Goal: Transaction & Acquisition: Purchase product/service

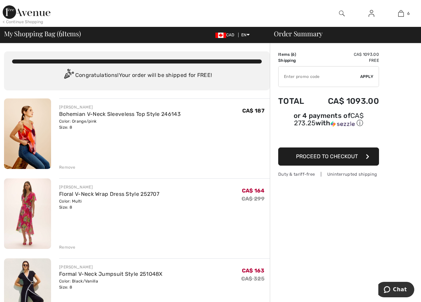
click at [30, 125] on img at bounding box center [27, 133] width 47 height 71
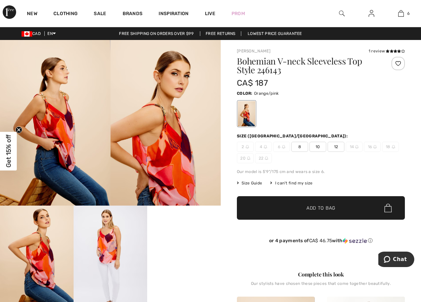
click at [70, 120] on img at bounding box center [55, 123] width 111 height 166
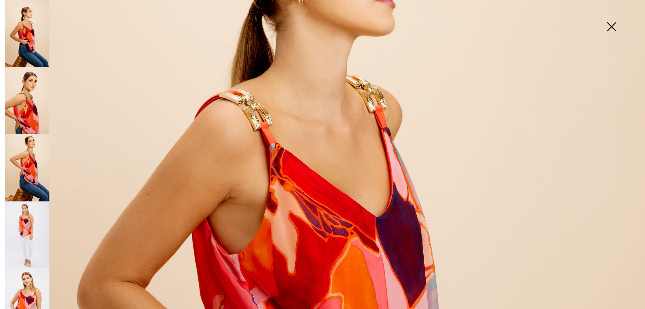
scroll to position [168, 0]
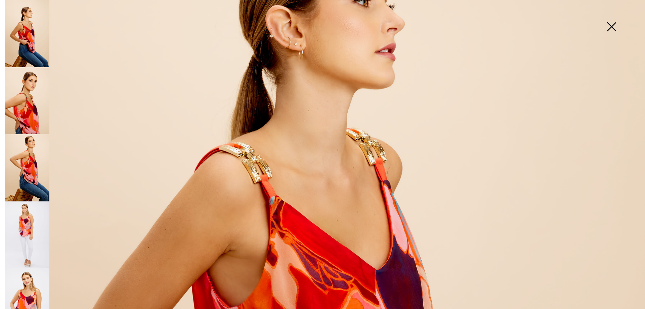
click at [35, 93] on img at bounding box center [27, 100] width 45 height 67
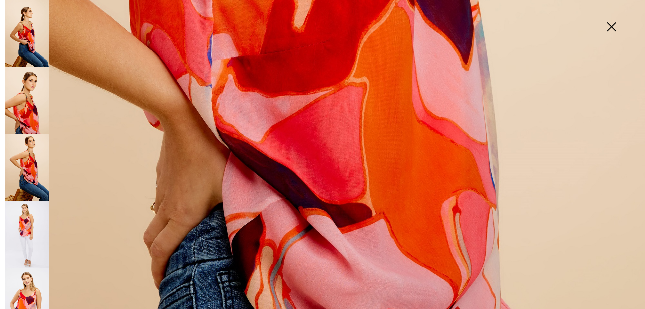
scroll to position [651, 0]
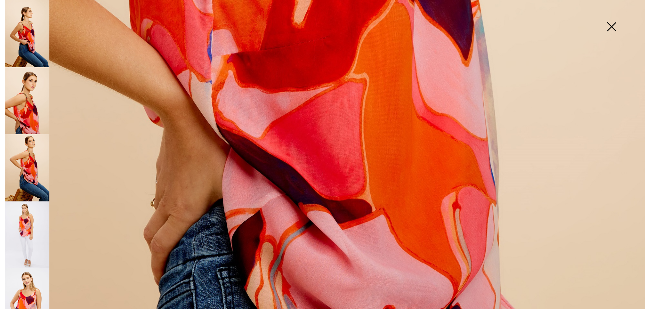
click at [28, 167] on img at bounding box center [27, 167] width 45 height 67
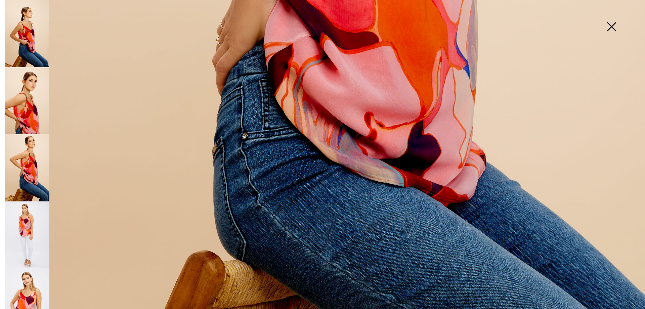
scroll to position [483, 0]
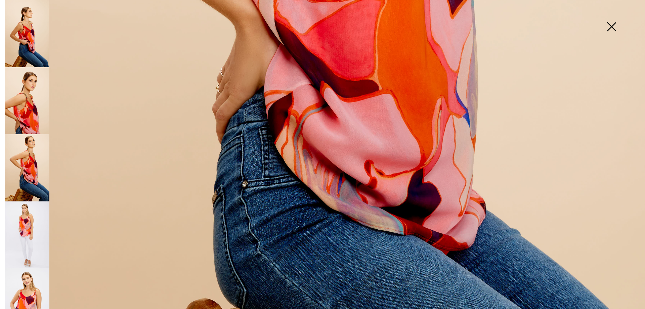
click at [29, 212] on img at bounding box center [27, 234] width 45 height 67
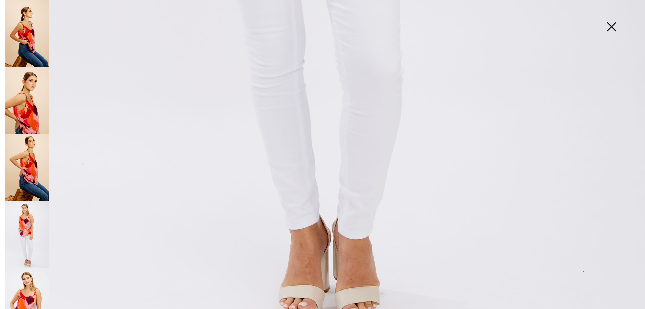
scroll to position [652, 0]
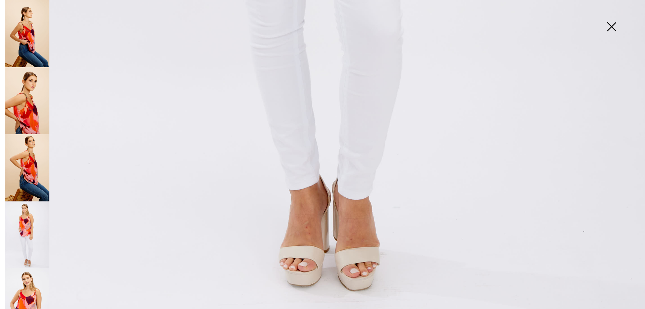
click at [33, 228] on img at bounding box center [27, 234] width 45 height 67
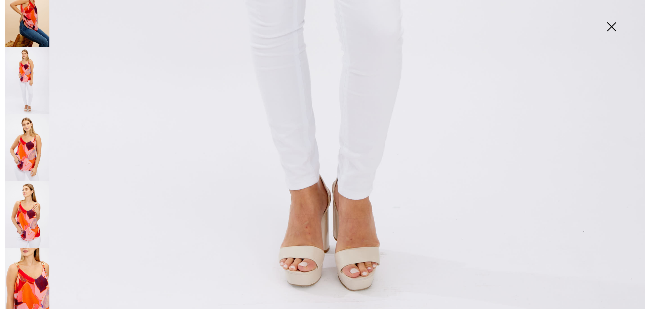
scroll to position [168, 0]
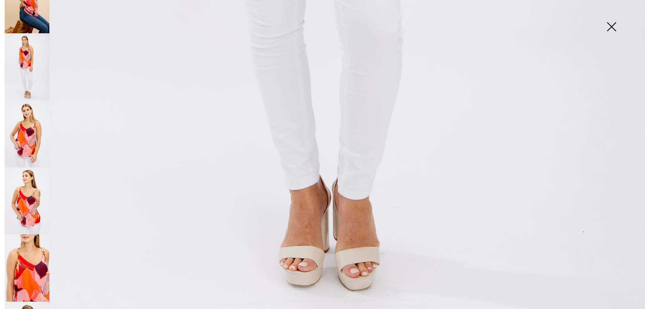
click at [28, 125] on img at bounding box center [27, 133] width 45 height 67
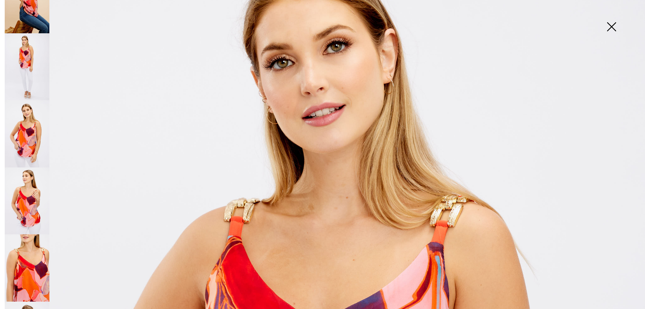
scroll to position [80, 0]
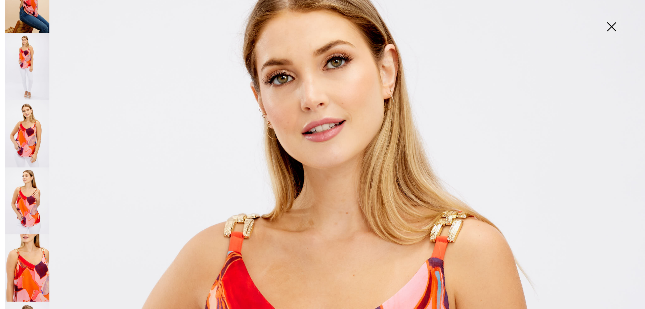
click at [32, 186] on img at bounding box center [27, 200] width 45 height 67
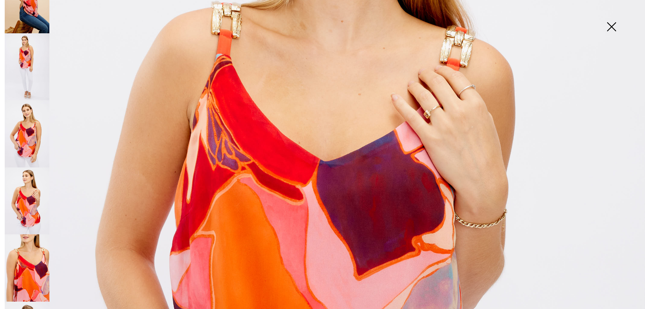
scroll to position [181, 0]
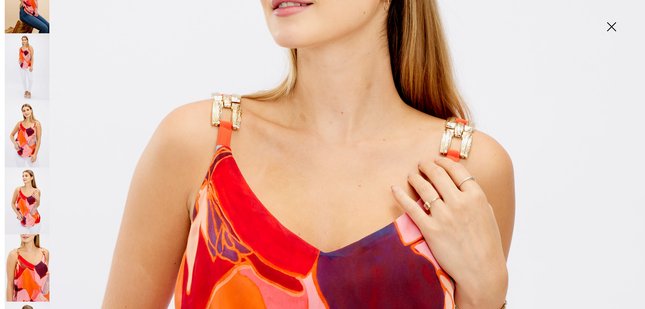
click at [40, 187] on img at bounding box center [27, 200] width 45 height 67
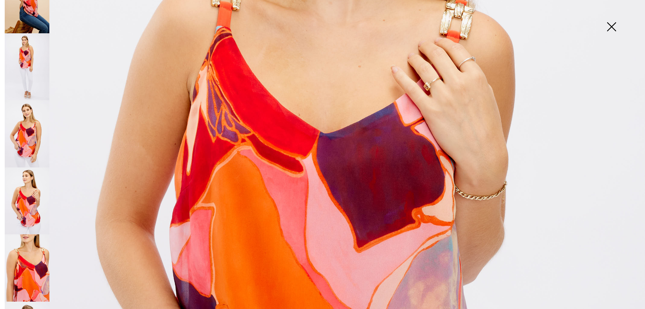
scroll to position [315, 0]
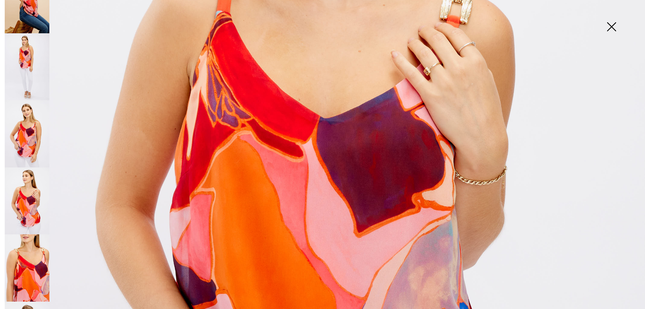
click at [21, 194] on img at bounding box center [27, 200] width 45 height 67
click at [30, 251] on img at bounding box center [27, 267] width 45 height 67
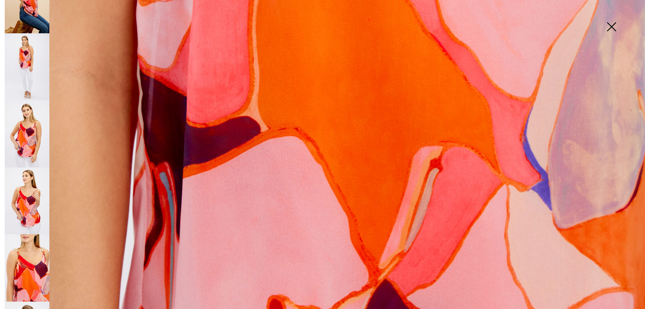
scroll to position [450, 0]
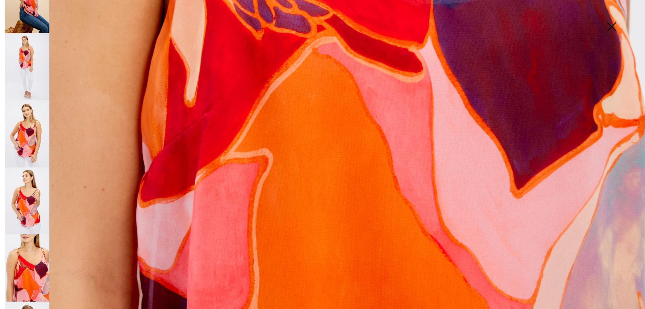
click at [27, 196] on img at bounding box center [27, 200] width 45 height 67
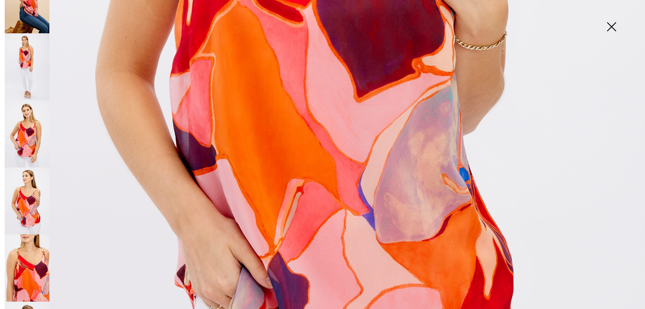
click at [21, 242] on img at bounding box center [27, 267] width 45 height 67
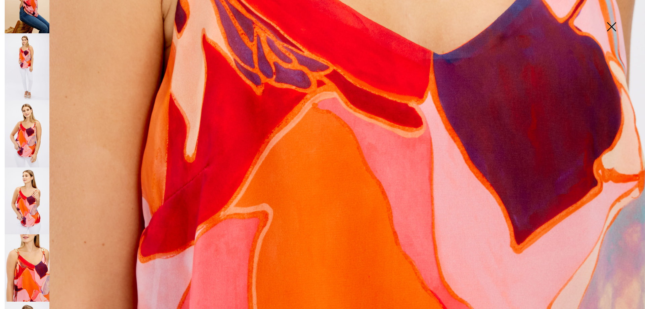
scroll to position [383, 0]
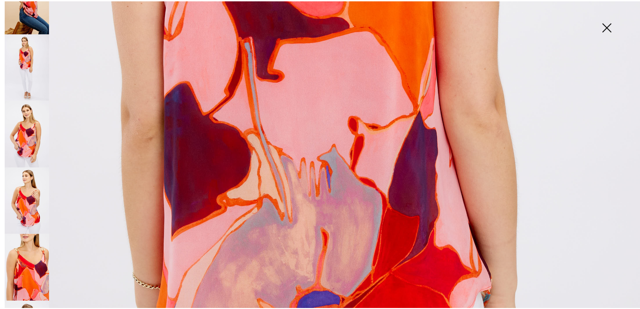
scroll to position [450, 0]
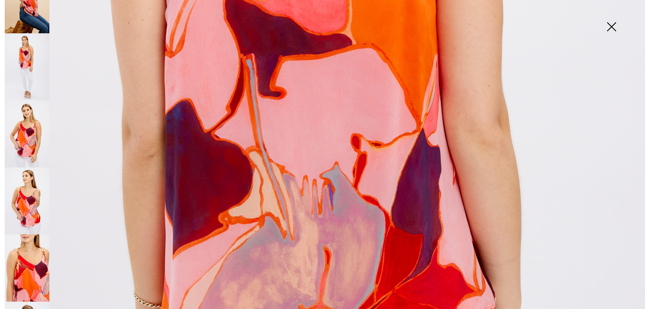
click at [421, 27] on img at bounding box center [612, 27] width 34 height 35
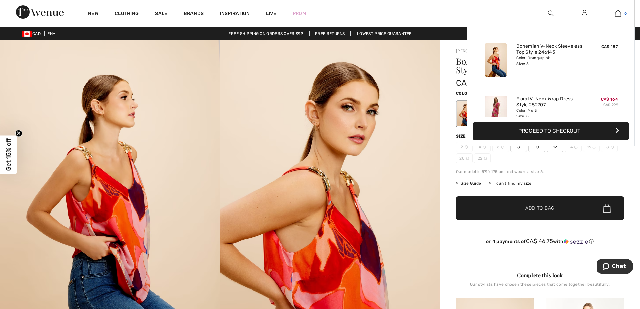
click at [421, 14] on img at bounding box center [618, 13] width 6 height 8
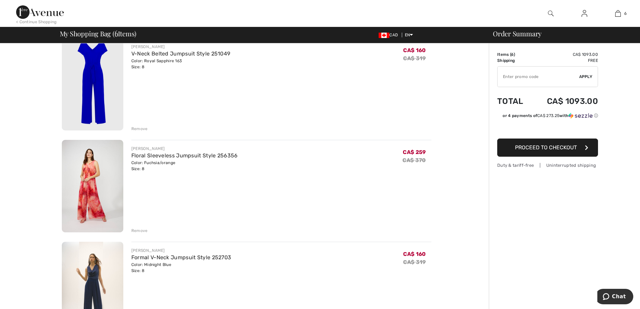
scroll to position [370, 0]
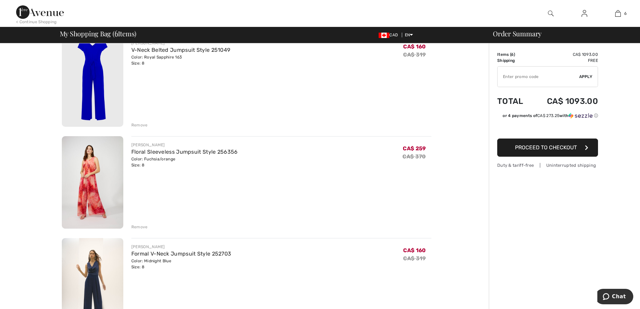
click at [94, 162] on img at bounding box center [93, 182] width 62 height 92
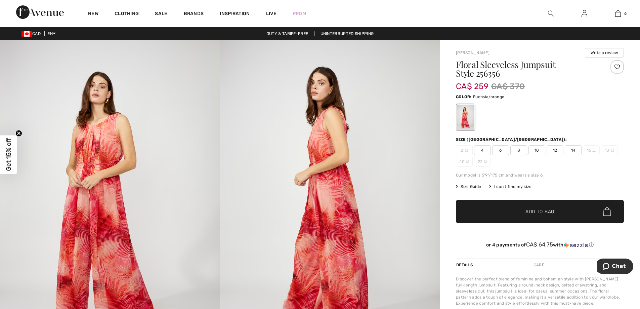
click at [101, 153] on img at bounding box center [110, 205] width 220 height 330
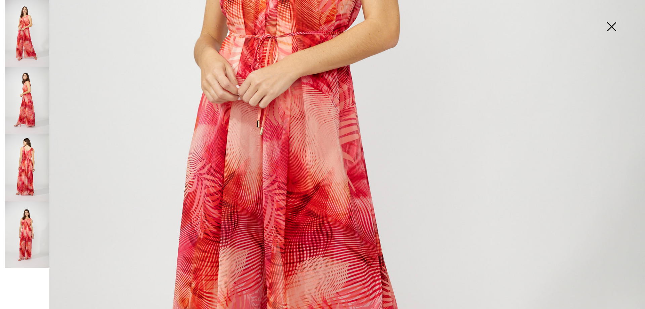
scroll to position [168, 0]
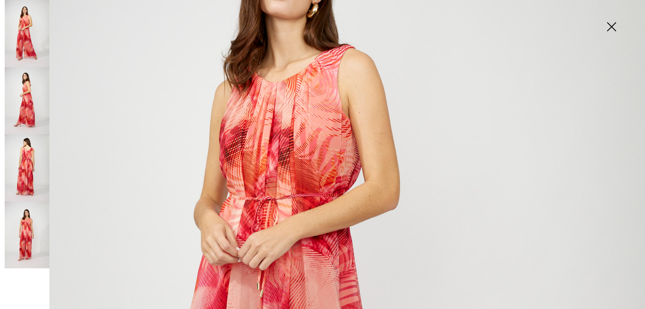
click at [30, 84] on img at bounding box center [27, 100] width 45 height 67
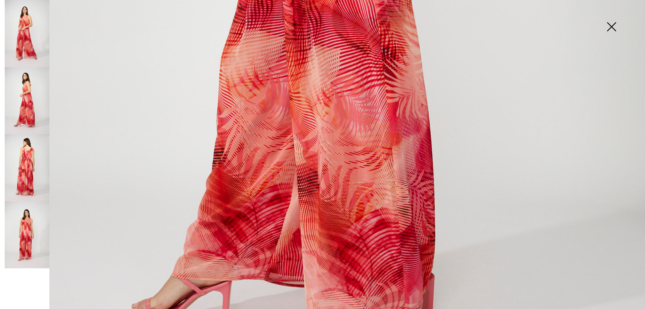
scroll to position [652, 0]
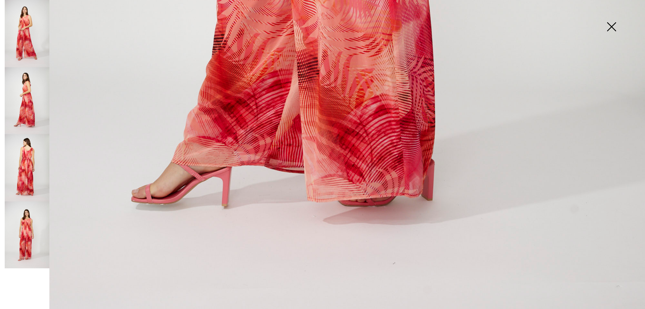
click at [27, 170] on img at bounding box center [27, 167] width 45 height 67
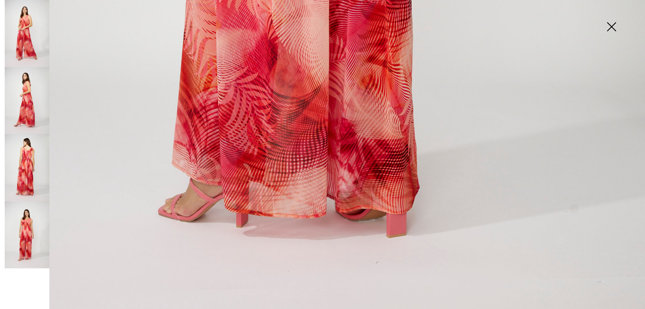
click at [24, 233] on img at bounding box center [27, 234] width 45 height 67
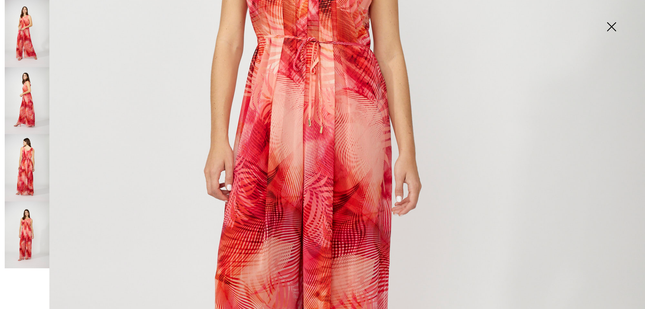
scroll to position [181, 0]
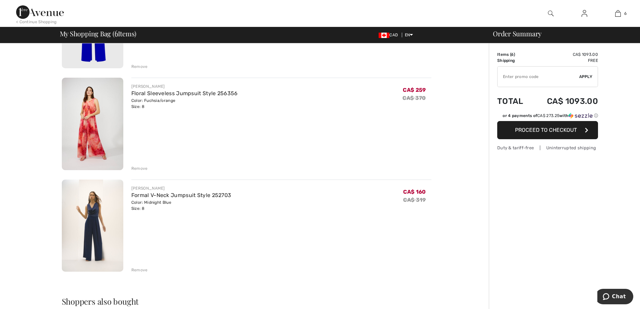
scroll to position [437, 0]
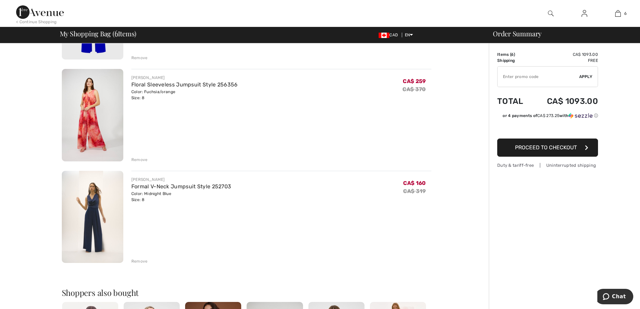
click at [85, 204] on img at bounding box center [93, 217] width 62 height 92
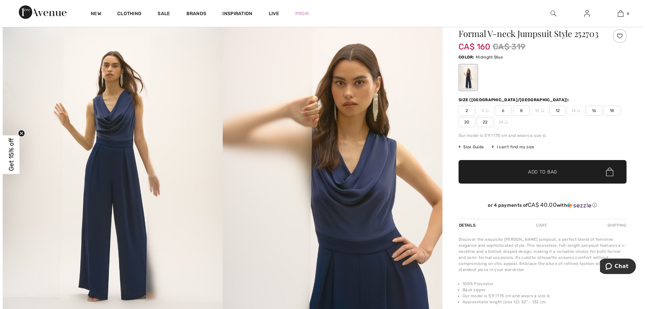
scroll to position [101, 0]
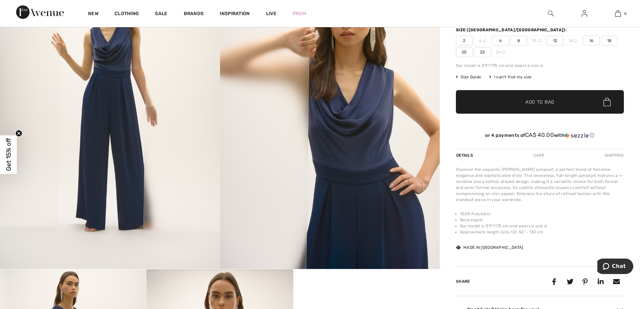
click at [373, 166] on img at bounding box center [330, 104] width 220 height 330
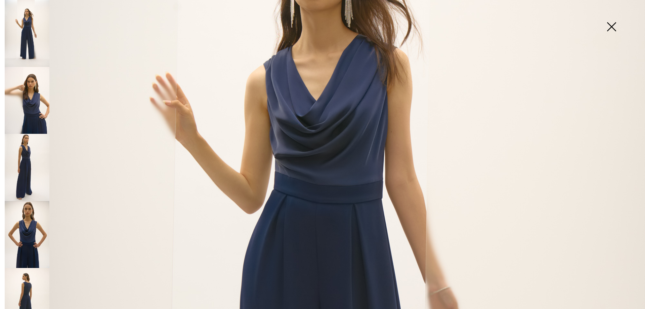
scroll to position [202, 0]
click at [25, 165] on img at bounding box center [27, 167] width 45 height 67
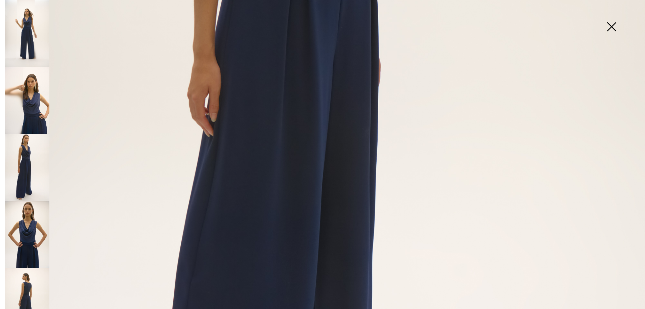
scroll to position [651, 0]
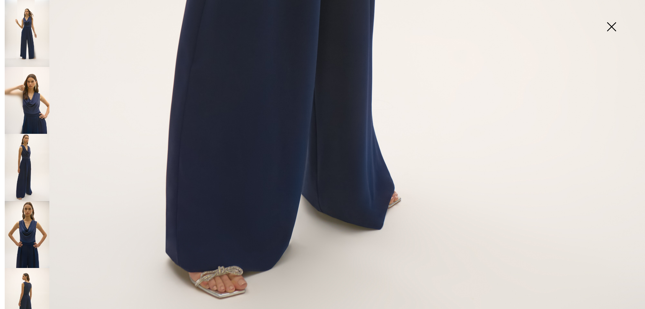
click at [27, 150] on img at bounding box center [27, 167] width 45 height 67
click at [37, 221] on img at bounding box center [27, 234] width 45 height 67
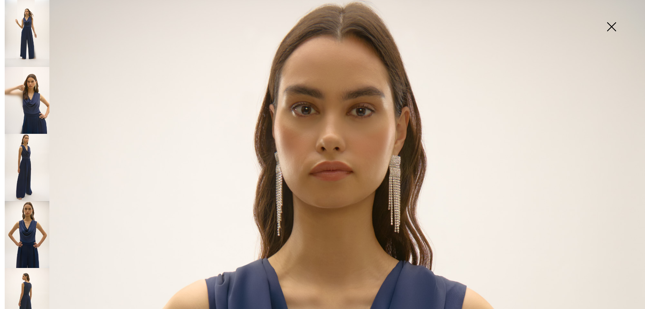
scroll to position [0, 0]
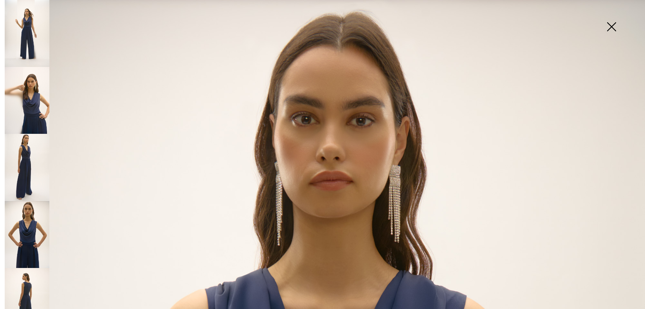
click at [38, 273] on img at bounding box center [27, 301] width 45 height 67
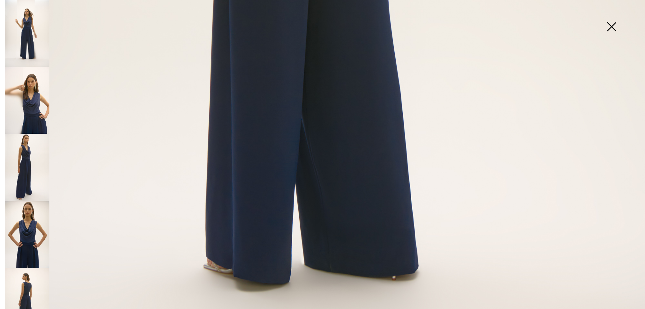
scroll to position [652, 0]
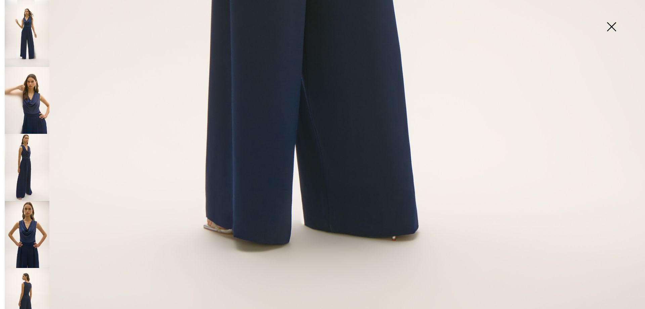
click at [35, 274] on img at bounding box center [27, 301] width 45 height 67
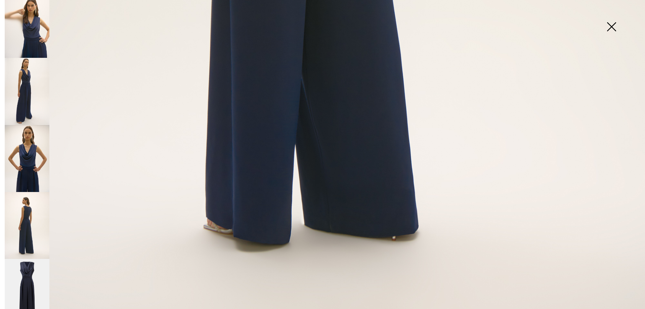
scroll to position [78, 0]
click at [31, 218] on img at bounding box center [27, 223] width 45 height 67
click at [32, 282] on img at bounding box center [27, 290] width 45 height 67
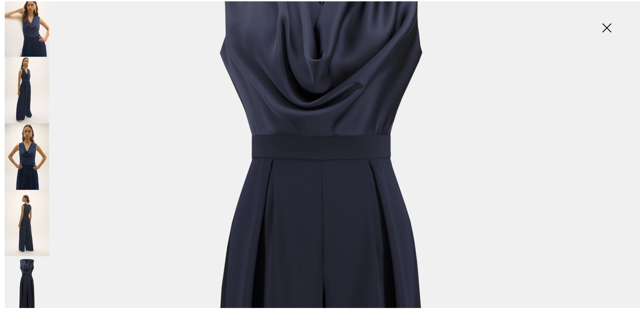
scroll to position [12, 0]
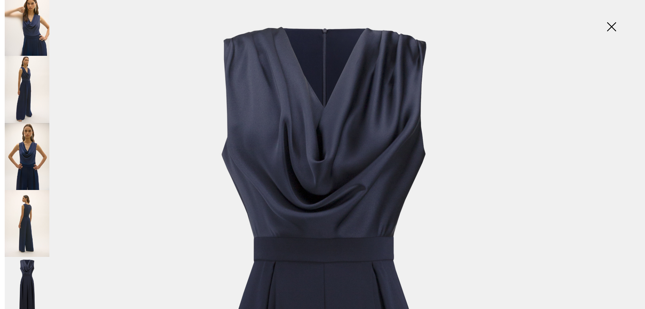
click at [612, 29] on img at bounding box center [612, 27] width 34 height 35
